Goal: Information Seeking & Learning: Learn about a topic

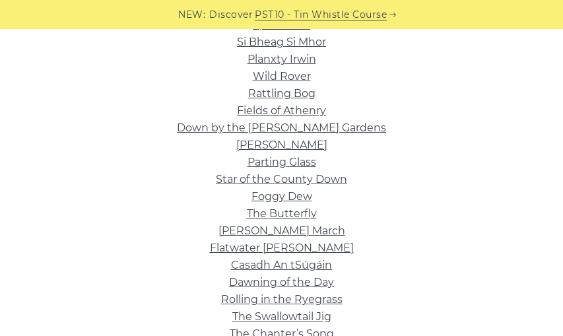
scroll to position [354, 0]
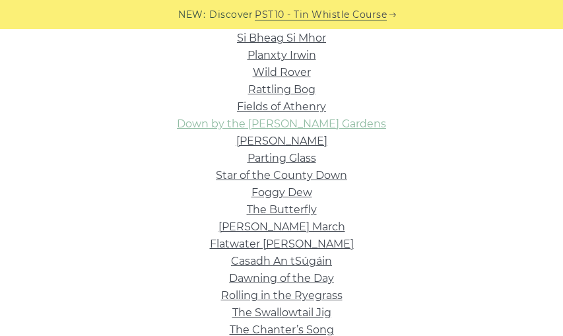
click at [308, 125] on link "Down by the Sally Gardens" at bounding box center [281, 123] width 209 height 13
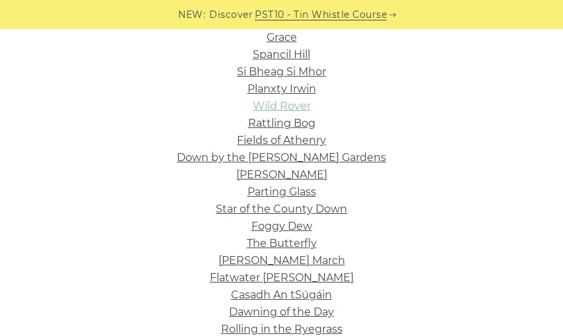
scroll to position [319, 0]
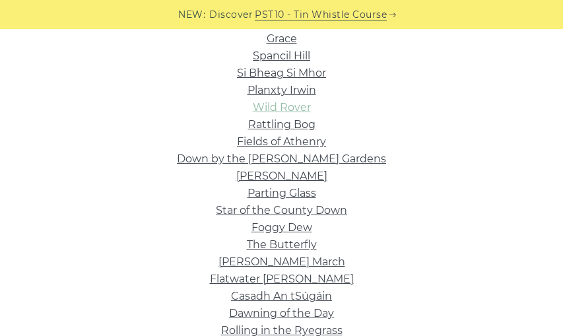
click at [287, 110] on link "Wild Rover" at bounding box center [282, 107] width 58 height 13
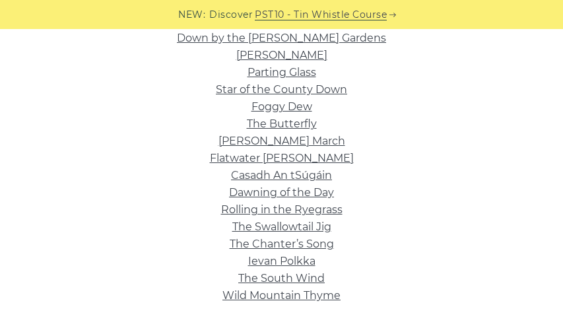
scroll to position [446, 0]
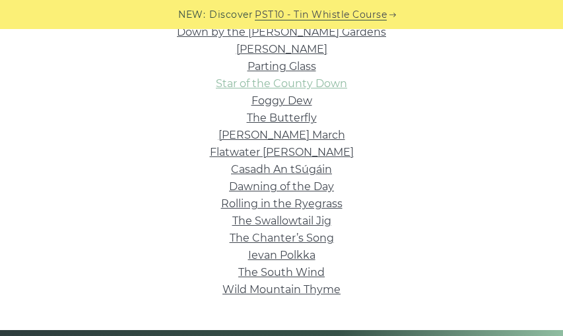
click at [251, 86] on link "Star of the County Down" at bounding box center [281, 83] width 131 height 13
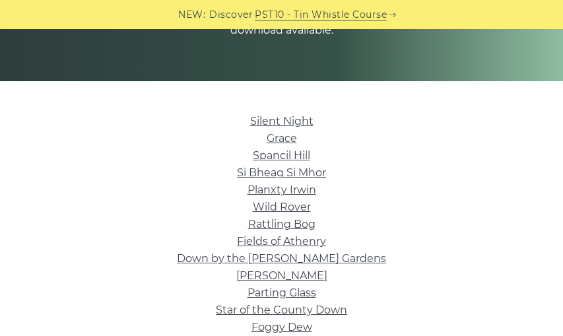
scroll to position [214, 0]
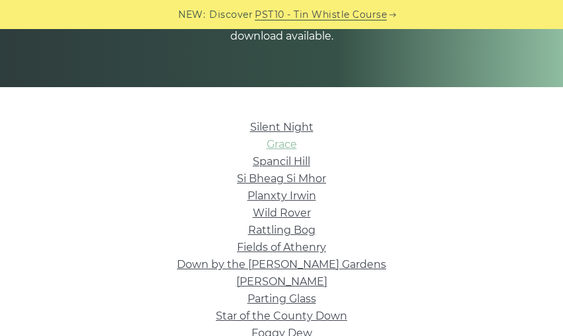
click at [280, 147] on link "Grace" at bounding box center [282, 144] width 30 height 13
click at [269, 160] on link "Spancil Hill" at bounding box center [281, 161] width 57 height 13
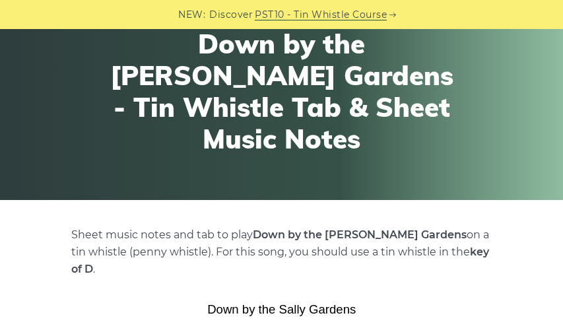
scroll to position [96, 0]
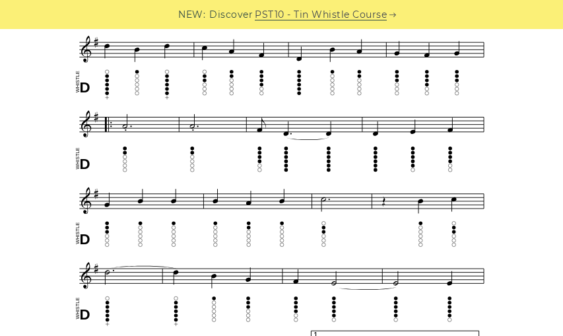
scroll to position [682, 0]
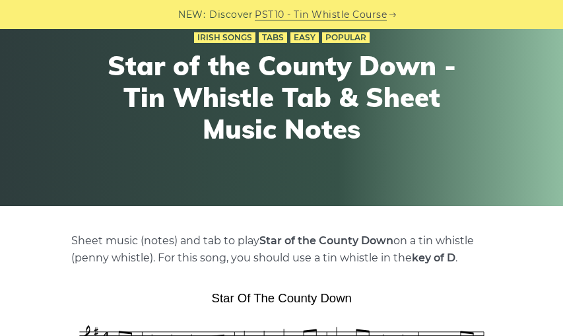
scroll to position [93, 0]
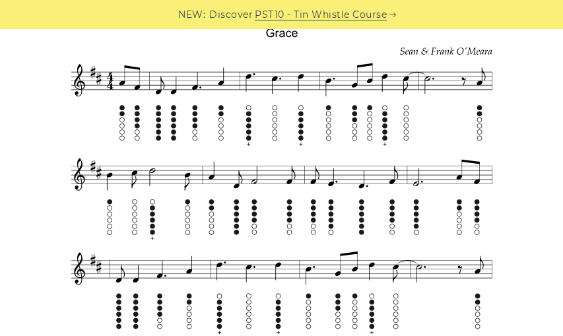
scroll to position [389, 0]
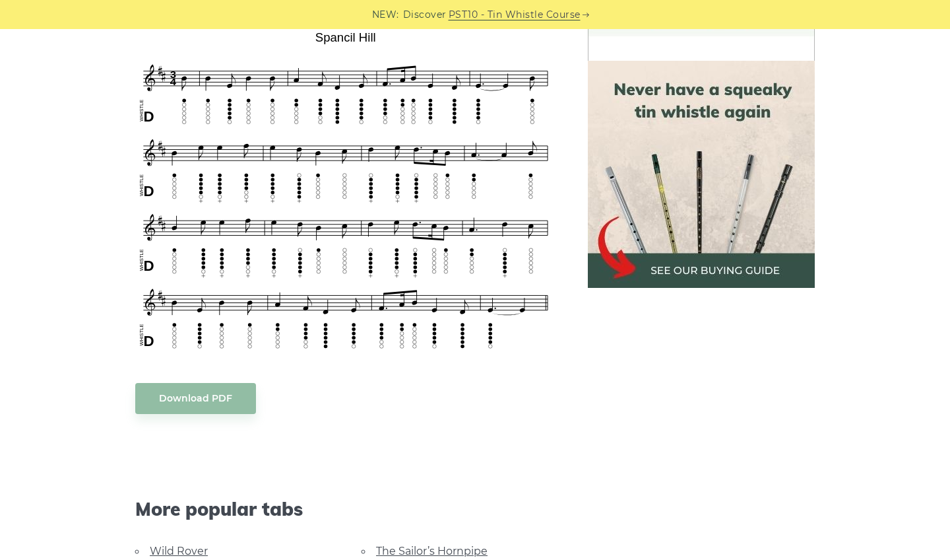
scroll to position [438, 0]
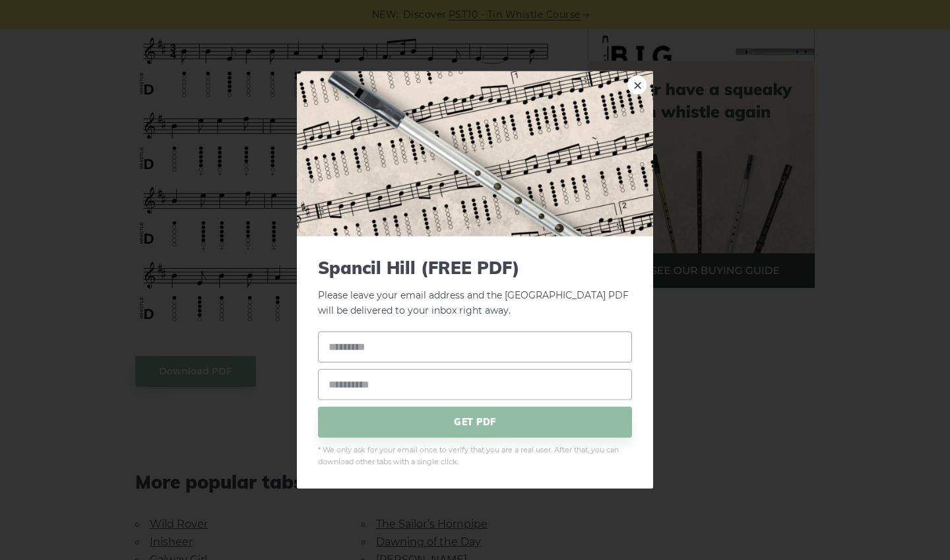
click at [562, 87] on link "×" at bounding box center [638, 85] width 20 height 20
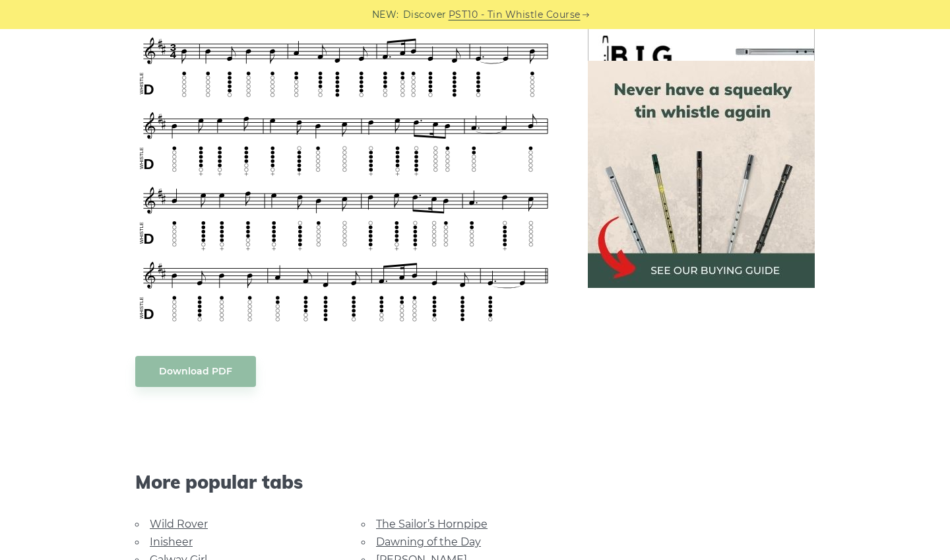
click at [562, 87] on img at bounding box center [701, 174] width 227 height 227
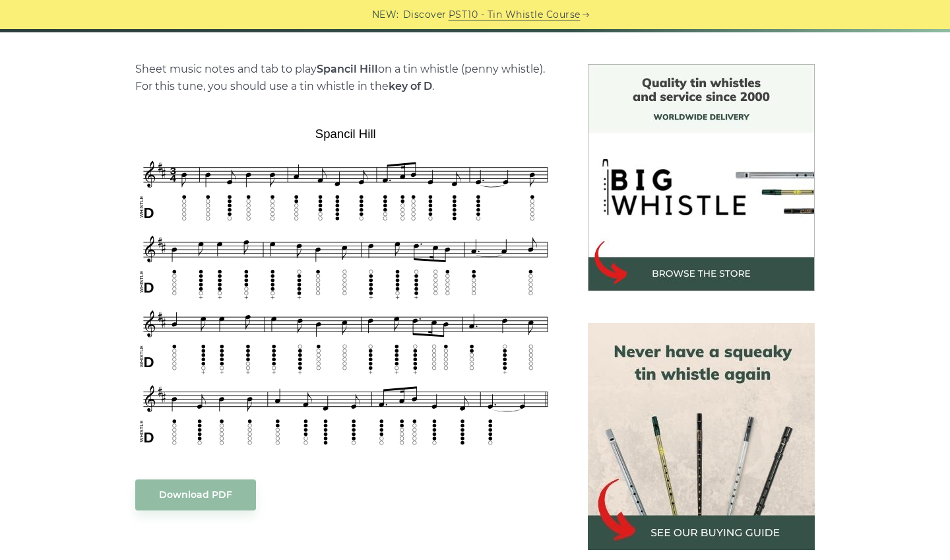
scroll to position [308, 0]
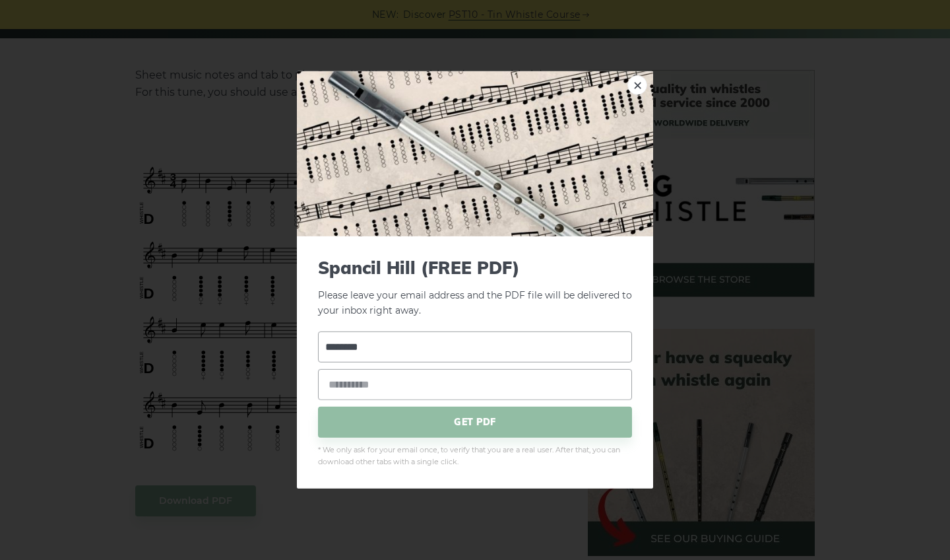
type input "********"
type input "**********"
click at [369, 335] on span "GET PDF" at bounding box center [475, 421] width 314 height 31
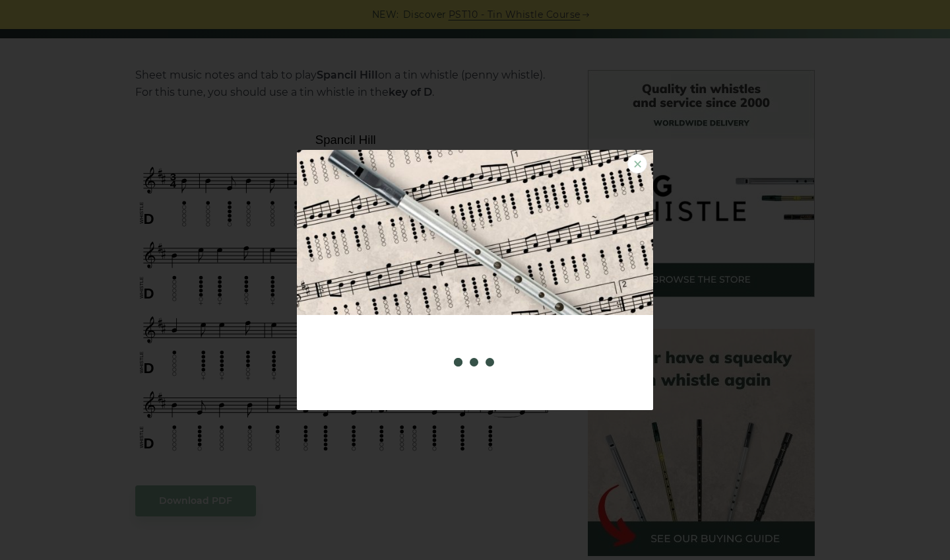
click at [562, 163] on link "×" at bounding box center [638, 164] width 20 height 20
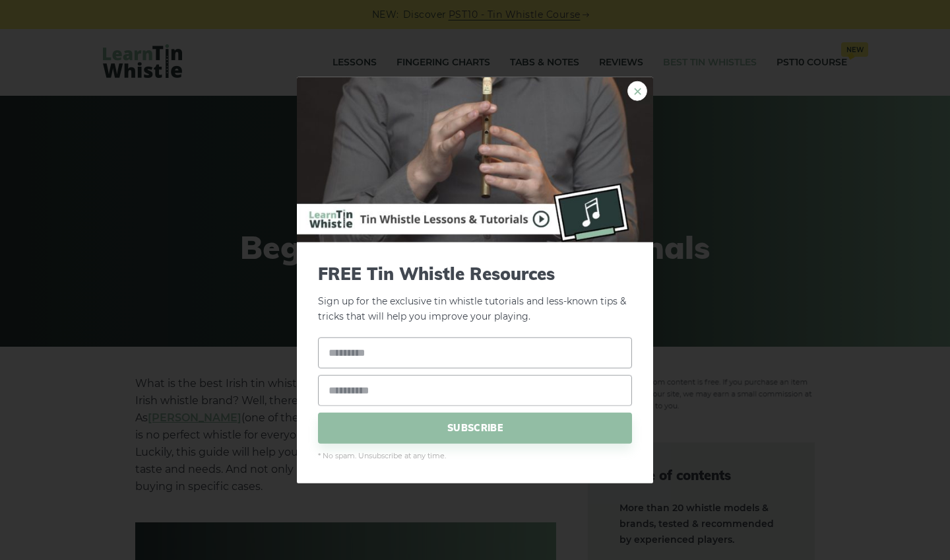
click at [639, 90] on link "×" at bounding box center [638, 91] width 20 height 20
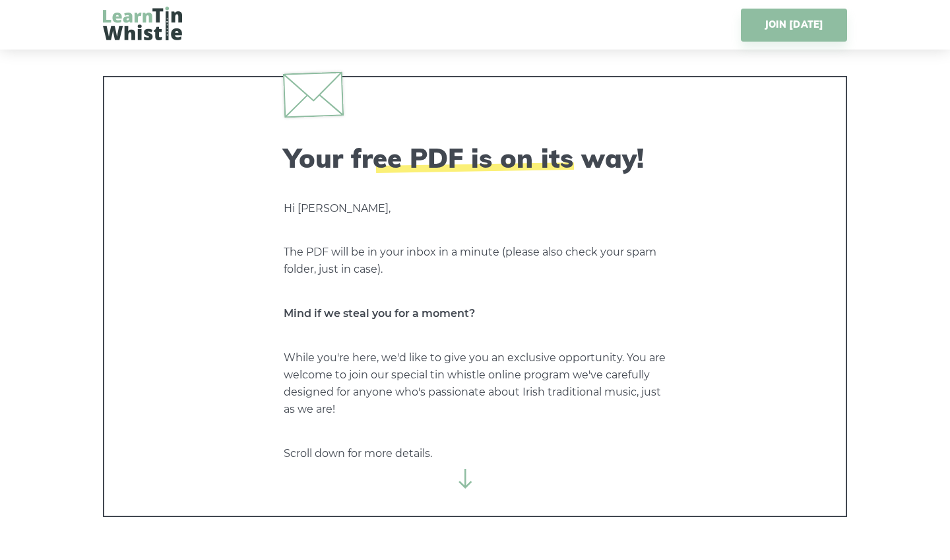
click at [155, 32] on img at bounding box center [142, 24] width 79 height 34
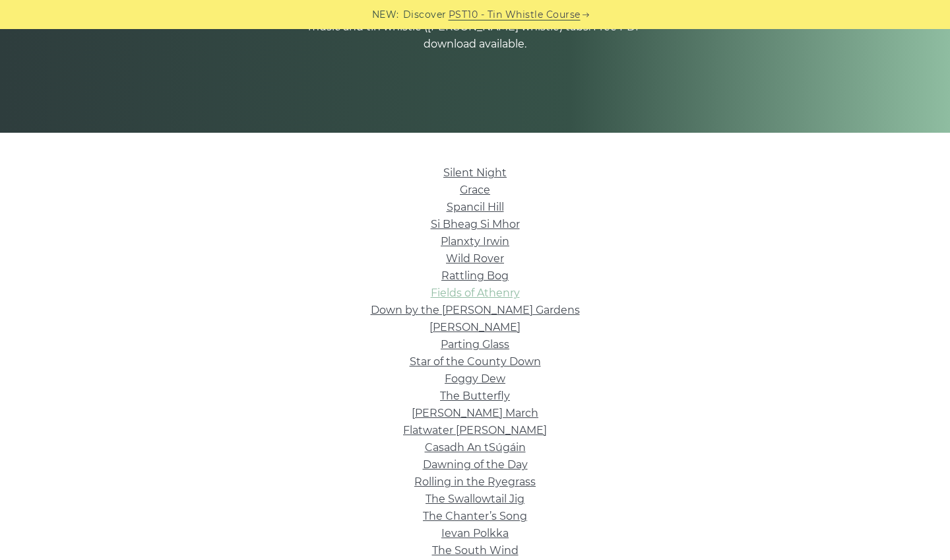
click at [480, 293] on link "Fields of Athenry" at bounding box center [475, 292] width 89 height 13
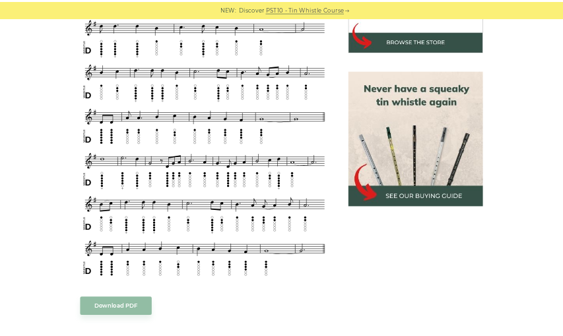
scroll to position [521, 0]
